Goal: Task Accomplishment & Management: Manage account settings

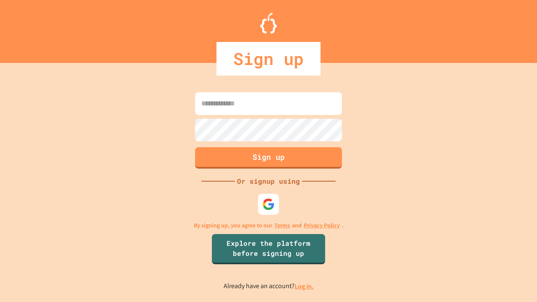
click at [305, 286] on link "Log in." at bounding box center [304, 286] width 19 height 9
